Goal: Navigation & Orientation: Understand site structure

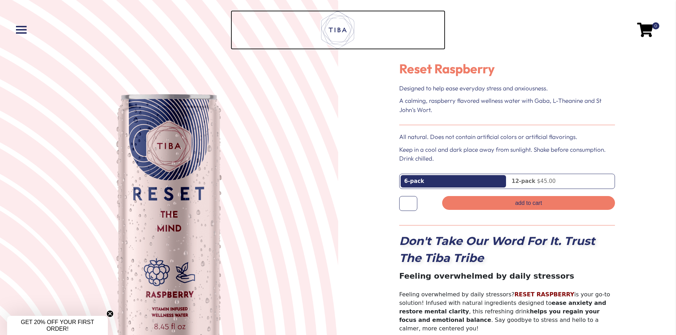
click at [339, 32] on icon at bounding box center [337, 30] width 35 height 40
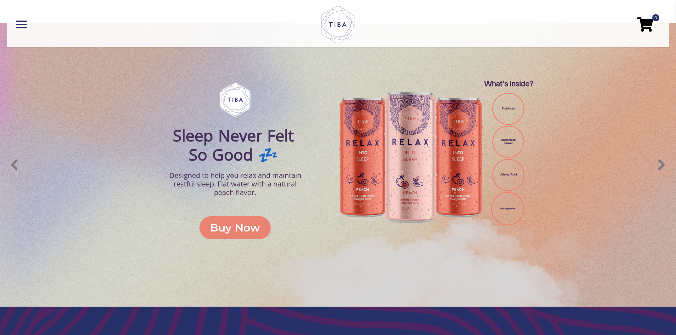
scroll to position [313, 0]
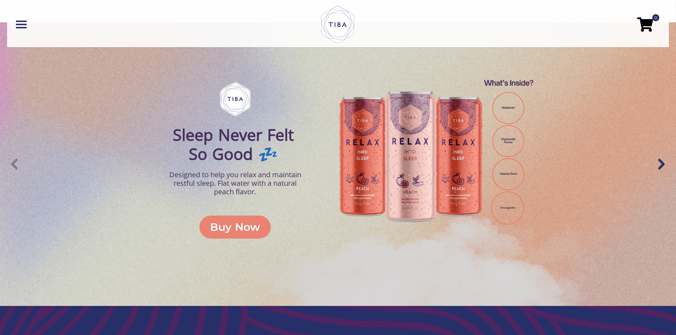
click at [662, 166] on img "next arrow" at bounding box center [661, 164] width 18 height 18
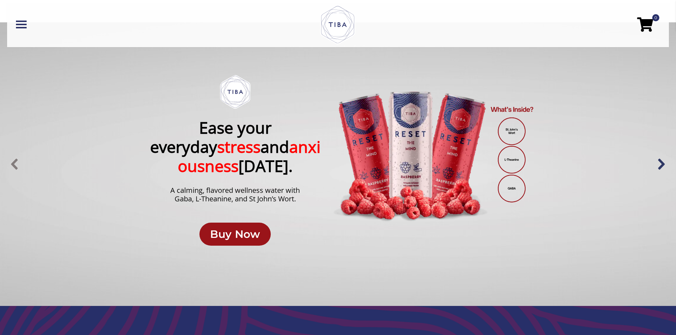
click at [662, 166] on img "next arrow" at bounding box center [661, 164] width 18 height 18
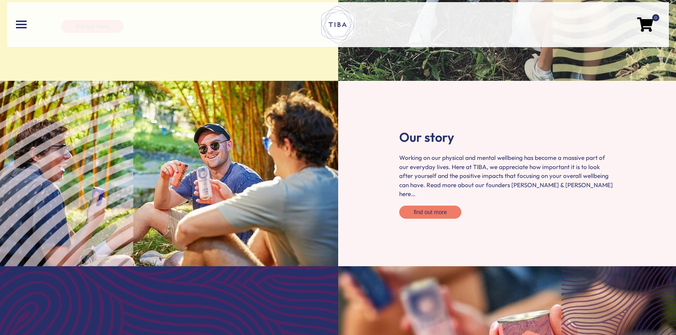
scroll to position [1007, 0]
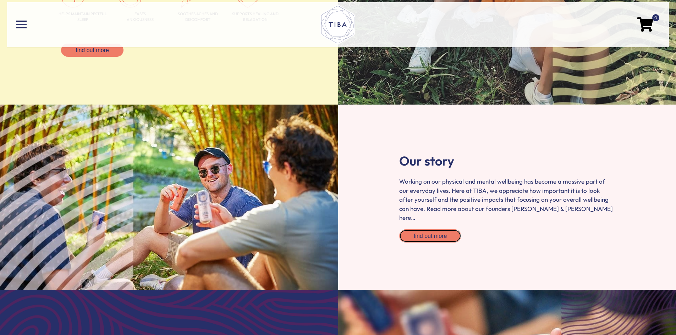
click at [427, 233] on span "find out more" at bounding box center [430, 236] width 33 height 6
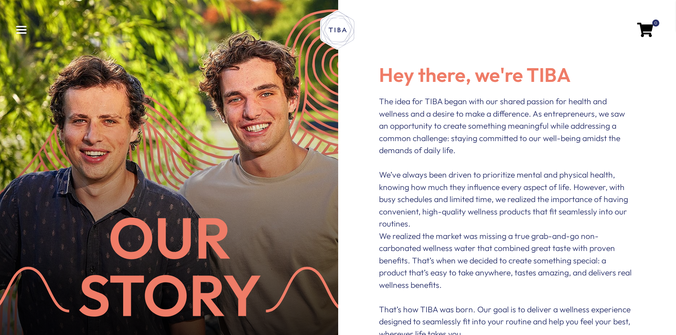
click at [20, 29] on span at bounding box center [21, 29] width 11 height 1
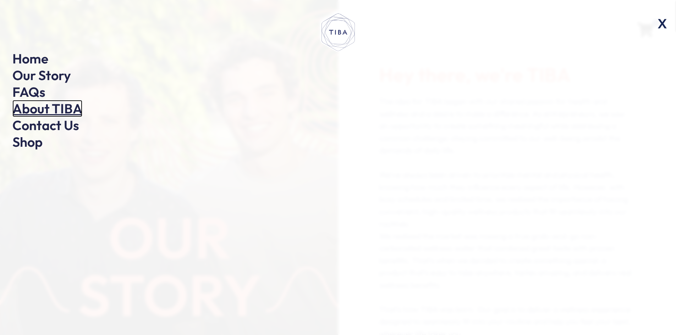
click at [39, 108] on link "About TIBA" at bounding box center [47, 108] width 70 height 17
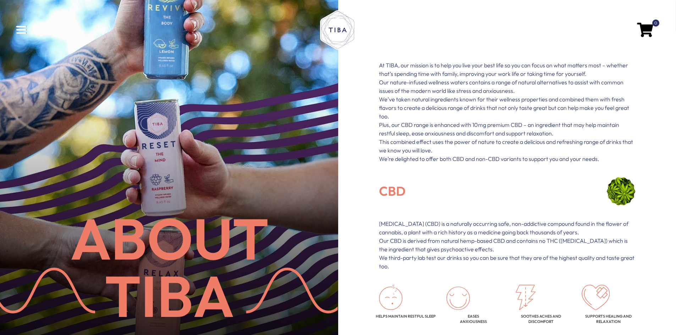
click at [18, 33] on span at bounding box center [21, 32] width 11 height 1
